Goal: Task Accomplishment & Management: Manage account settings

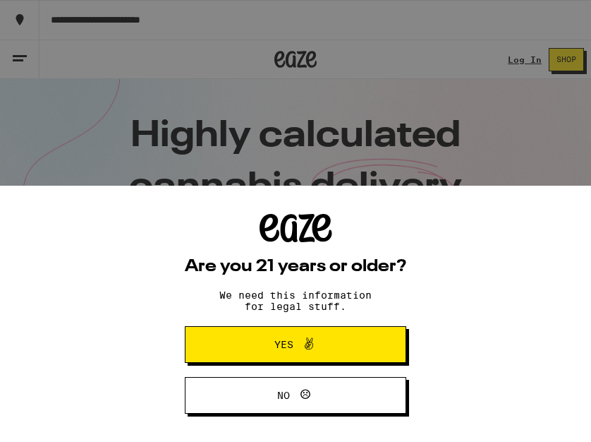
click at [339, 342] on span "Yes" at bounding box center [295, 344] width 107 height 18
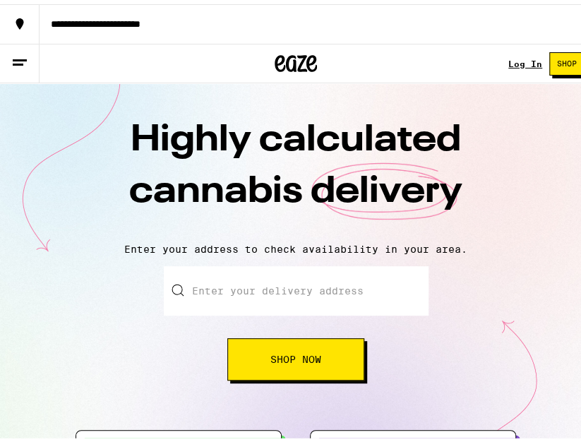
click at [514, 59] on link "Log In" at bounding box center [525, 59] width 34 height 9
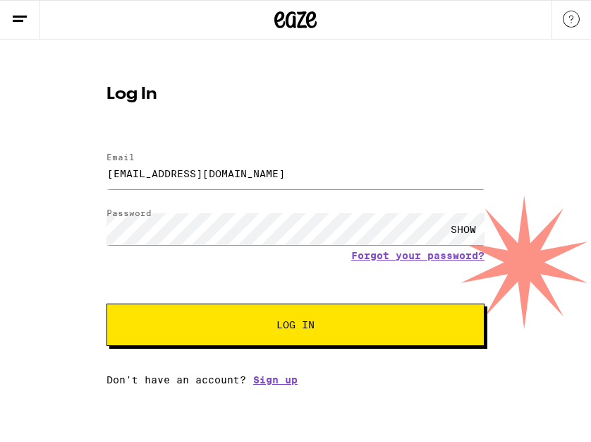
click at [258, 325] on span "Log In" at bounding box center [296, 325] width 264 height 10
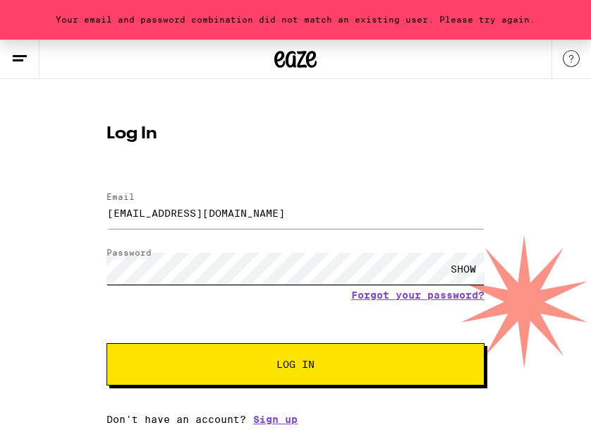
click at [66, 270] on div "Your email and password combination did not match an existing user. Please try …" at bounding box center [295, 232] width 591 height 385
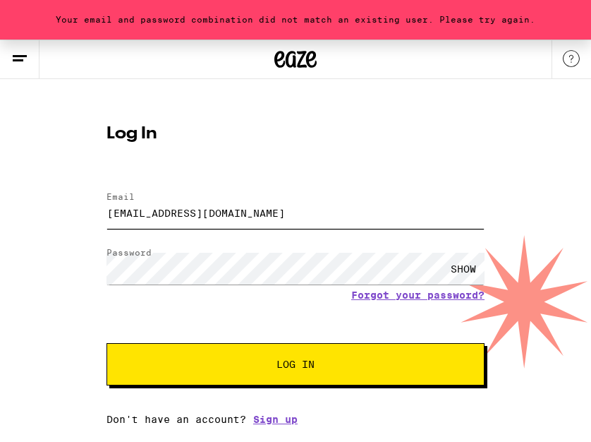
click at [227, 212] on input "[EMAIL_ADDRESS][DOMAIN_NAME]" at bounding box center [296, 213] width 378 height 32
drag, startPoint x: 152, startPoint y: 376, endPoint x: 171, endPoint y: 361, distance: 24.0
click at [152, 376] on button "Log In" at bounding box center [296, 364] width 378 height 42
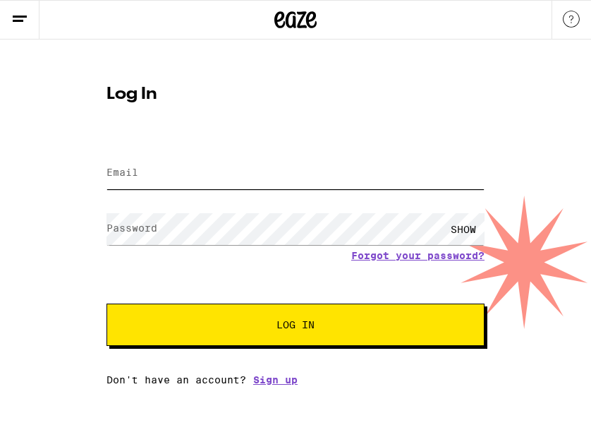
type input "[EMAIL_ADDRESS][DOMAIN_NAME]"
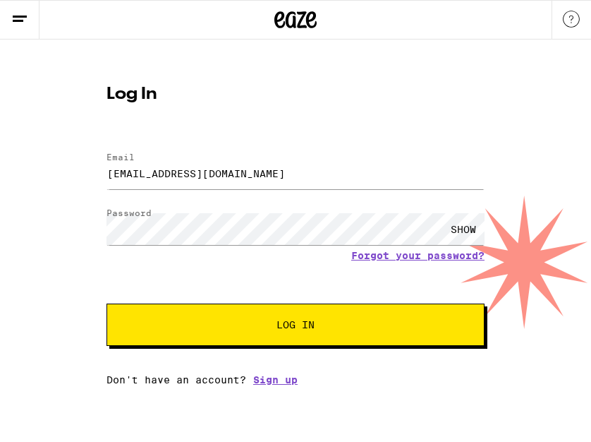
click at [298, 324] on span "Log In" at bounding box center [296, 325] width 38 height 10
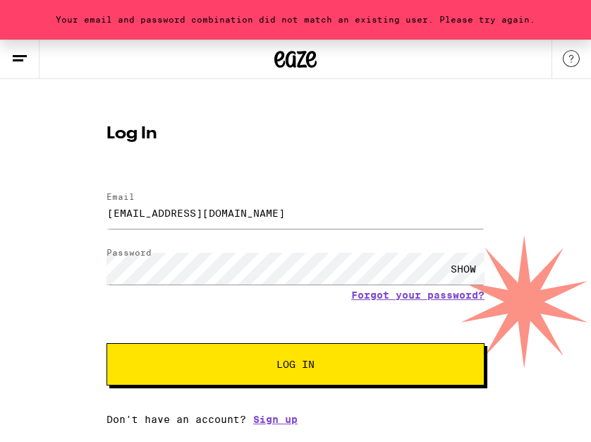
click at [143, 370] on button "Log In" at bounding box center [296, 364] width 378 height 42
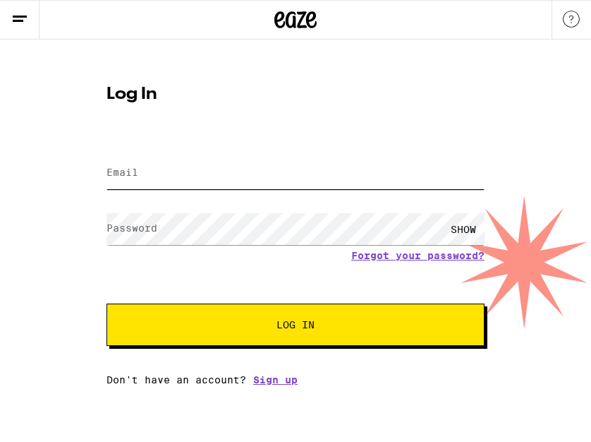
type input "[EMAIL_ADDRESS][DOMAIN_NAME]"
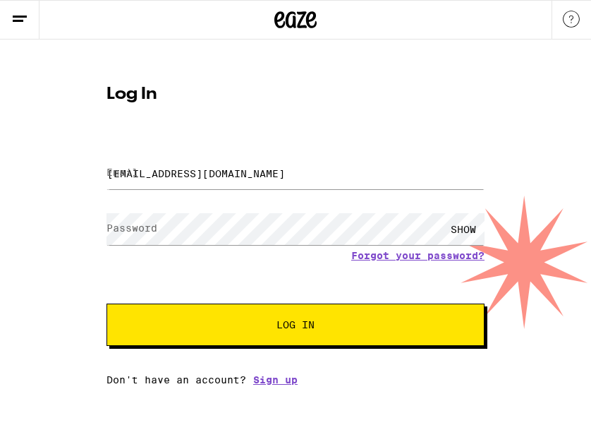
click at [312, 317] on button "Log In" at bounding box center [296, 324] width 378 height 42
